Goal: Information Seeking & Learning: Understand process/instructions

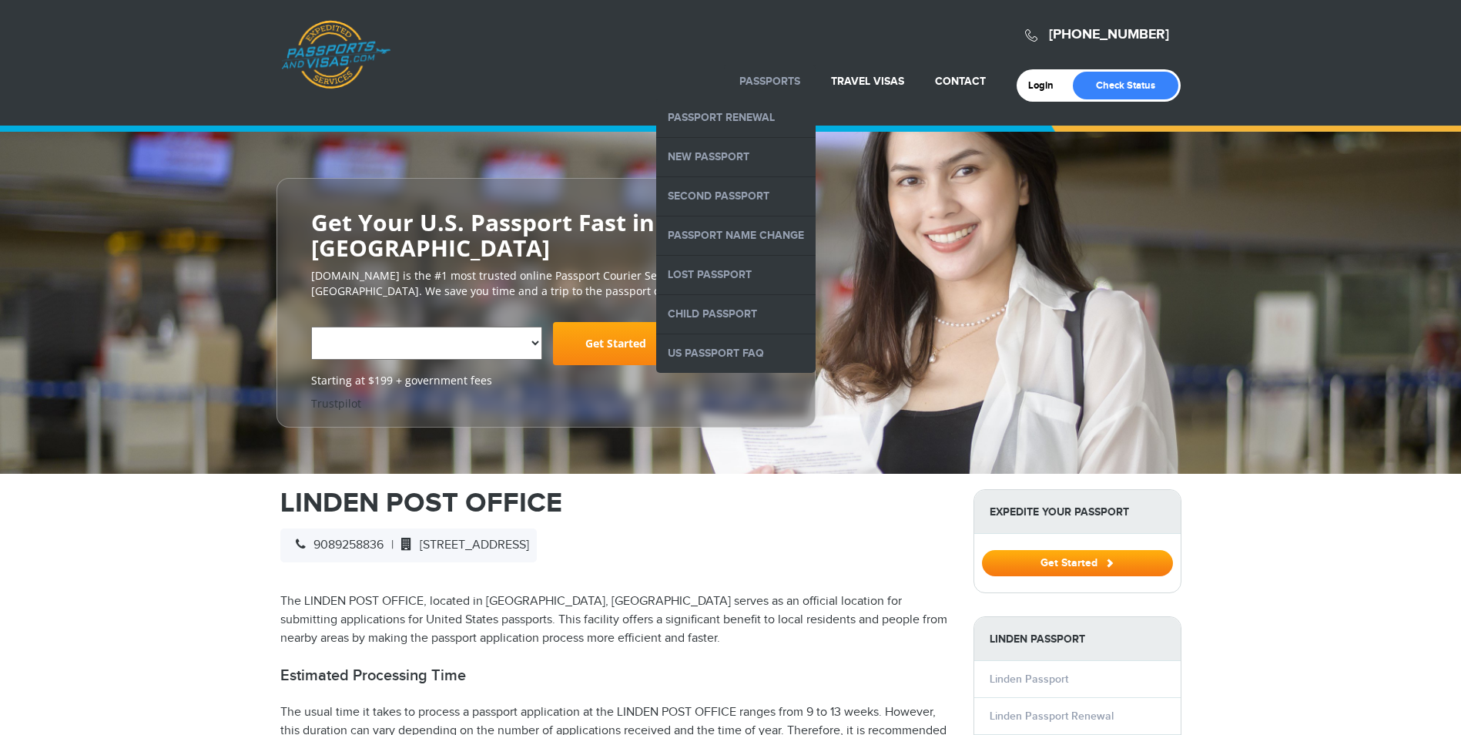
click at [782, 75] on link "Passports" at bounding box center [769, 81] width 61 height 13
click at [771, 75] on link "Passports" at bounding box center [769, 81] width 61 height 13
click at [764, 75] on link "Passports" at bounding box center [769, 81] width 61 height 13
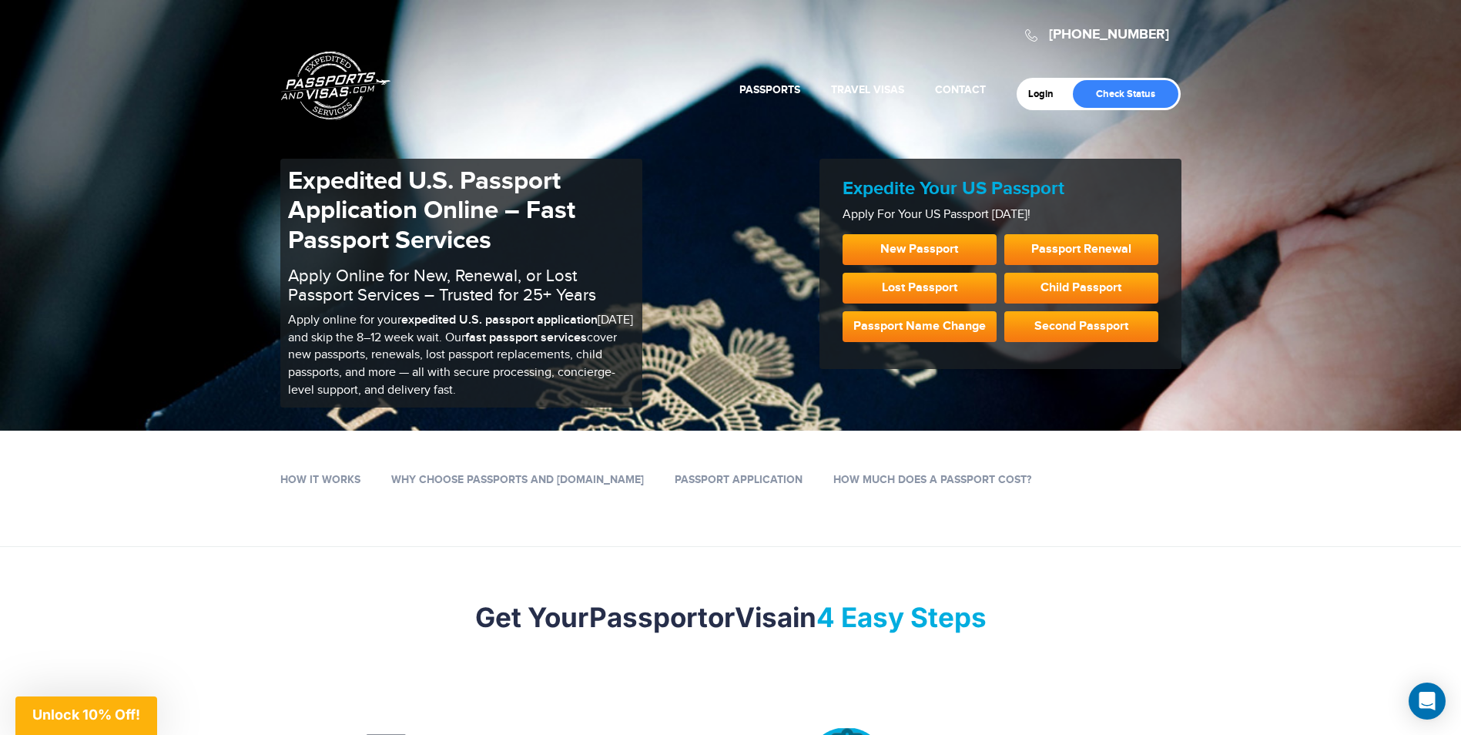
click at [38, 487] on section "How it works Why Choose Passports and [DOMAIN_NAME] Passport Application How Mu…" at bounding box center [730, 480] width 1461 height 40
